Goal: Task Accomplishment & Management: Use online tool/utility

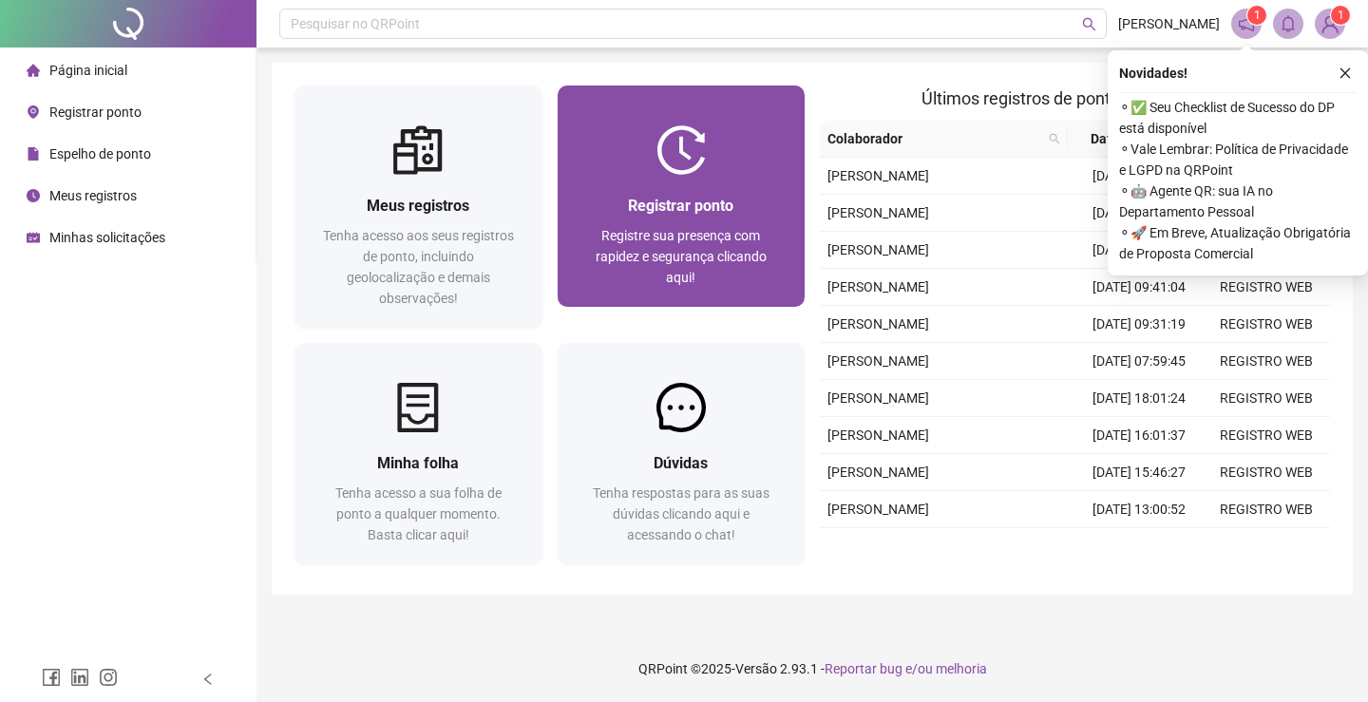
click at [666, 159] on img at bounding box center [680, 149] width 49 height 49
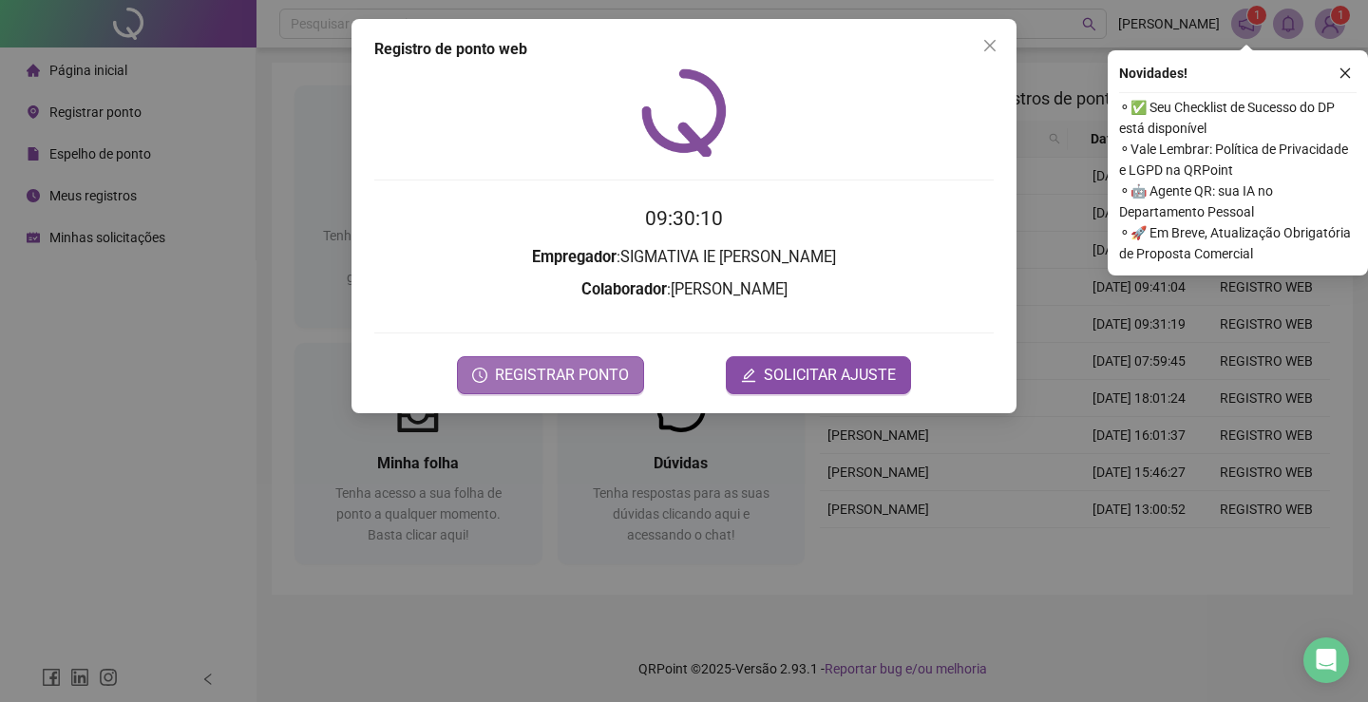
click at [576, 388] on button "REGISTRAR PONTO" at bounding box center [550, 375] width 187 height 38
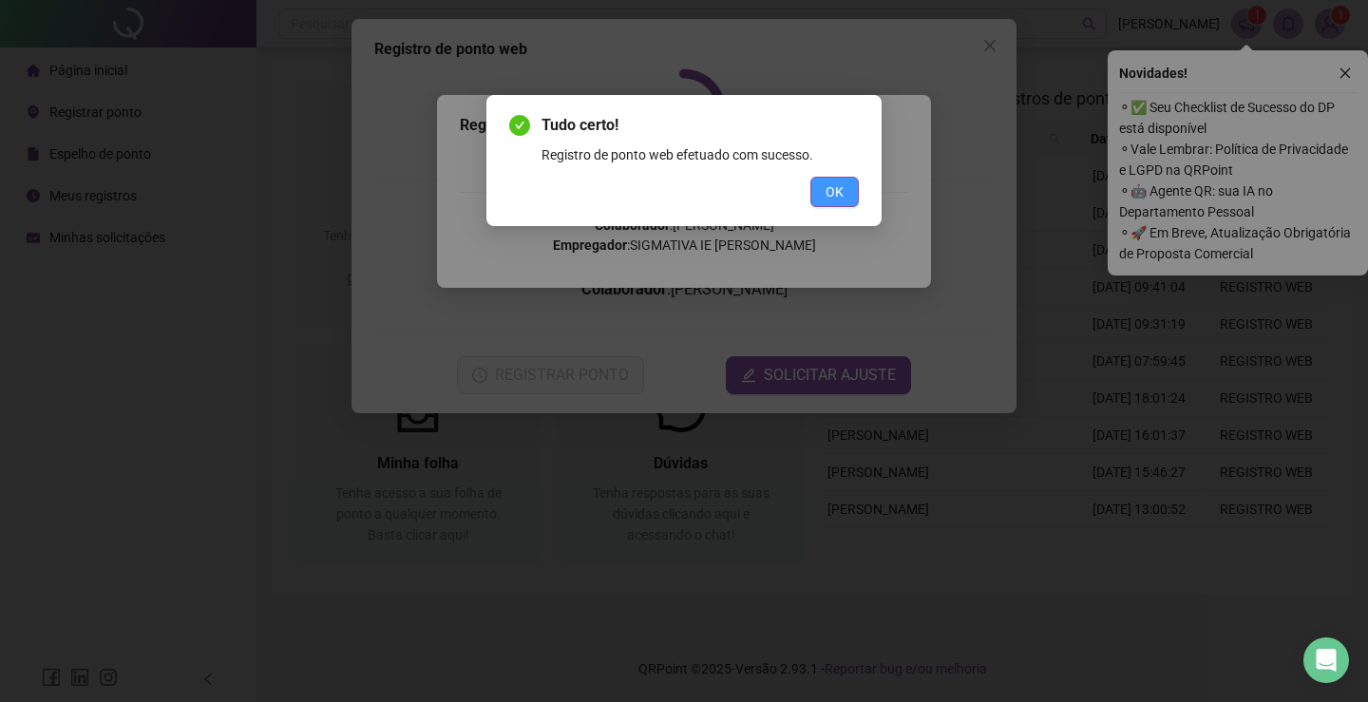
click at [858, 198] on button "OK" at bounding box center [834, 192] width 48 height 30
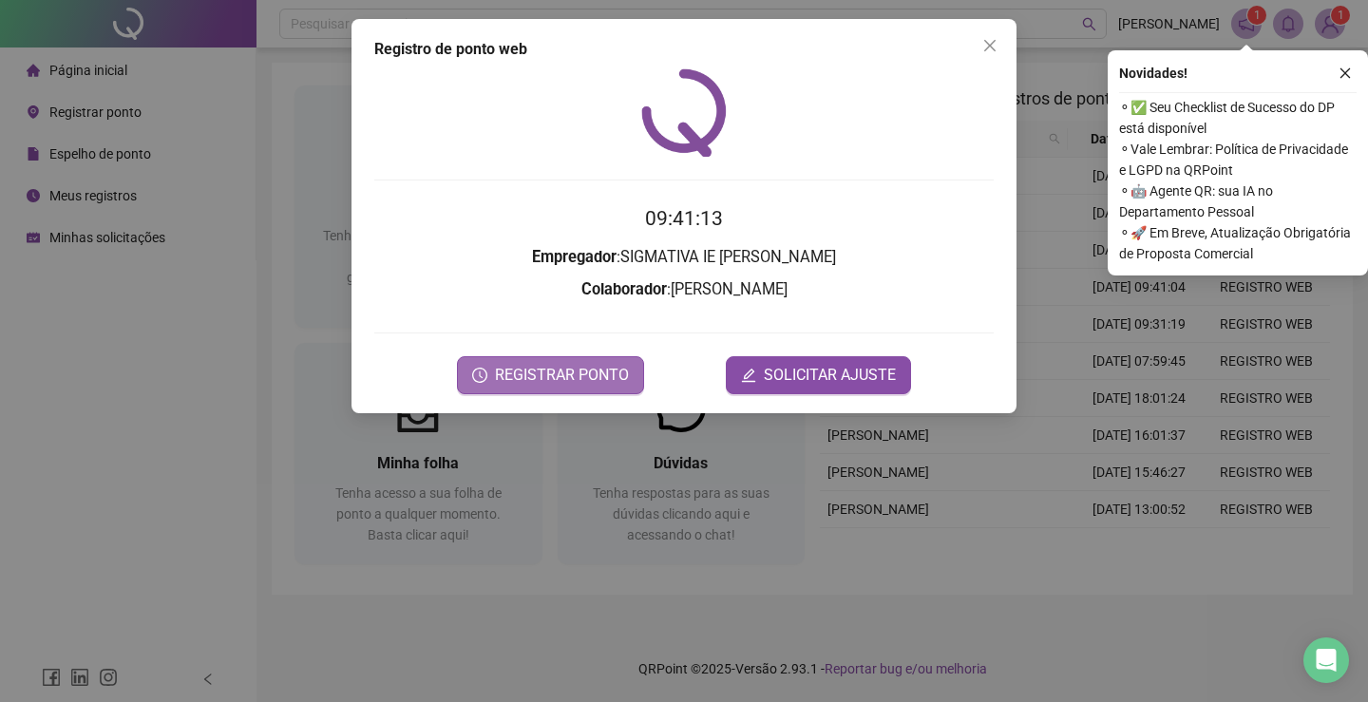
click at [569, 381] on span "REGISTRAR PONTO" at bounding box center [562, 375] width 134 height 23
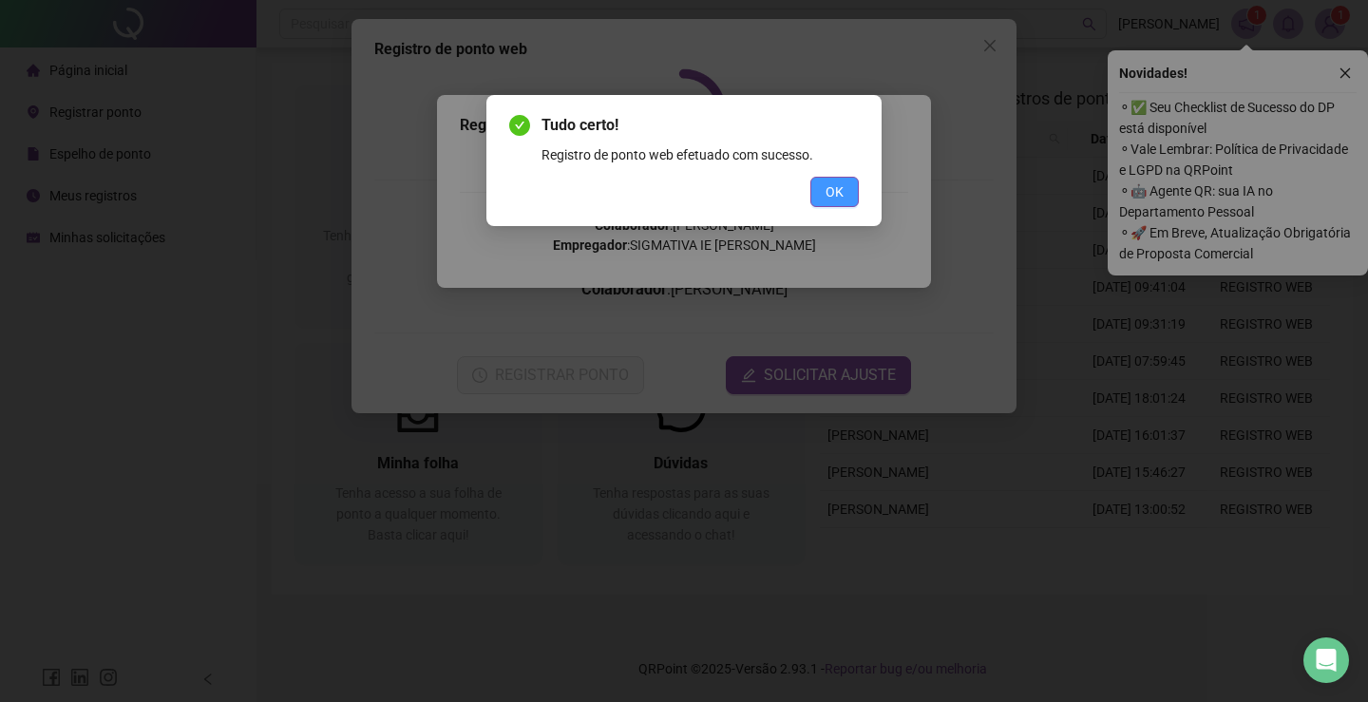
click at [847, 191] on button "OK" at bounding box center [834, 192] width 48 height 30
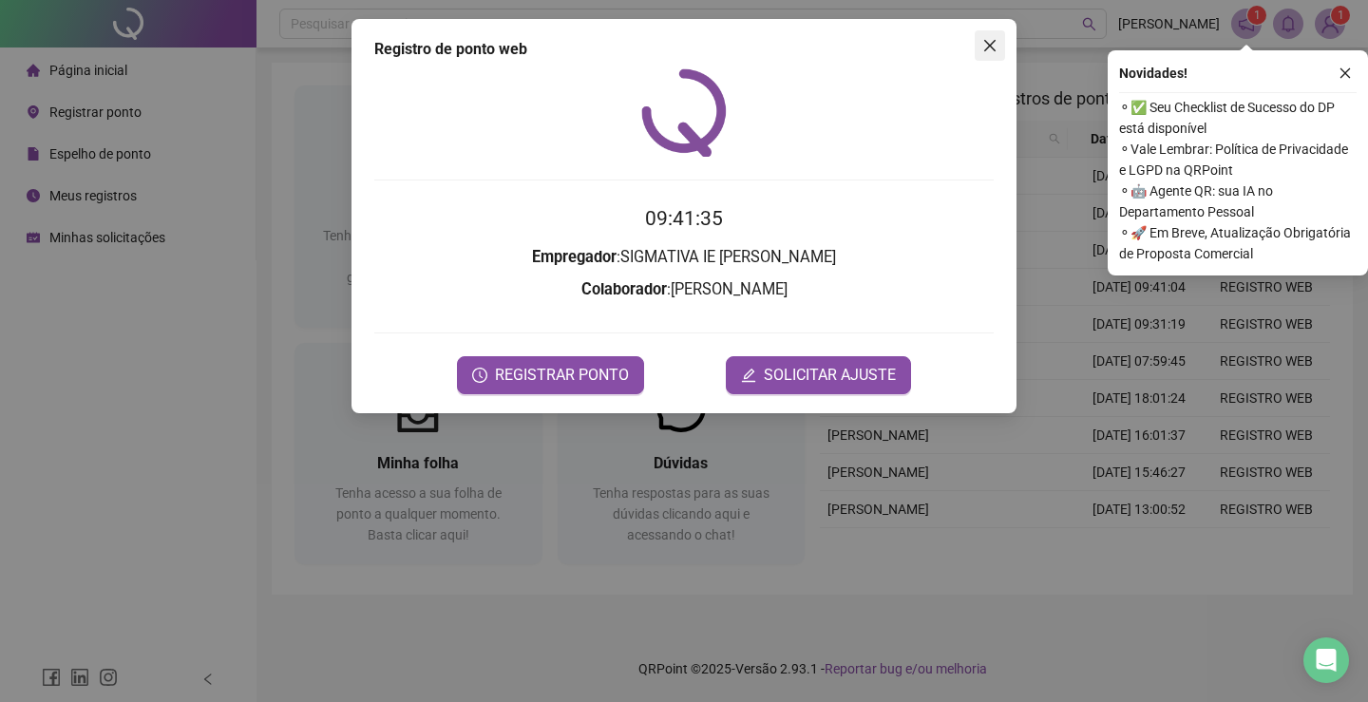
click at [987, 49] on icon "close" at bounding box center [989, 45] width 11 height 11
